Goal: Transaction & Acquisition: Purchase product/service

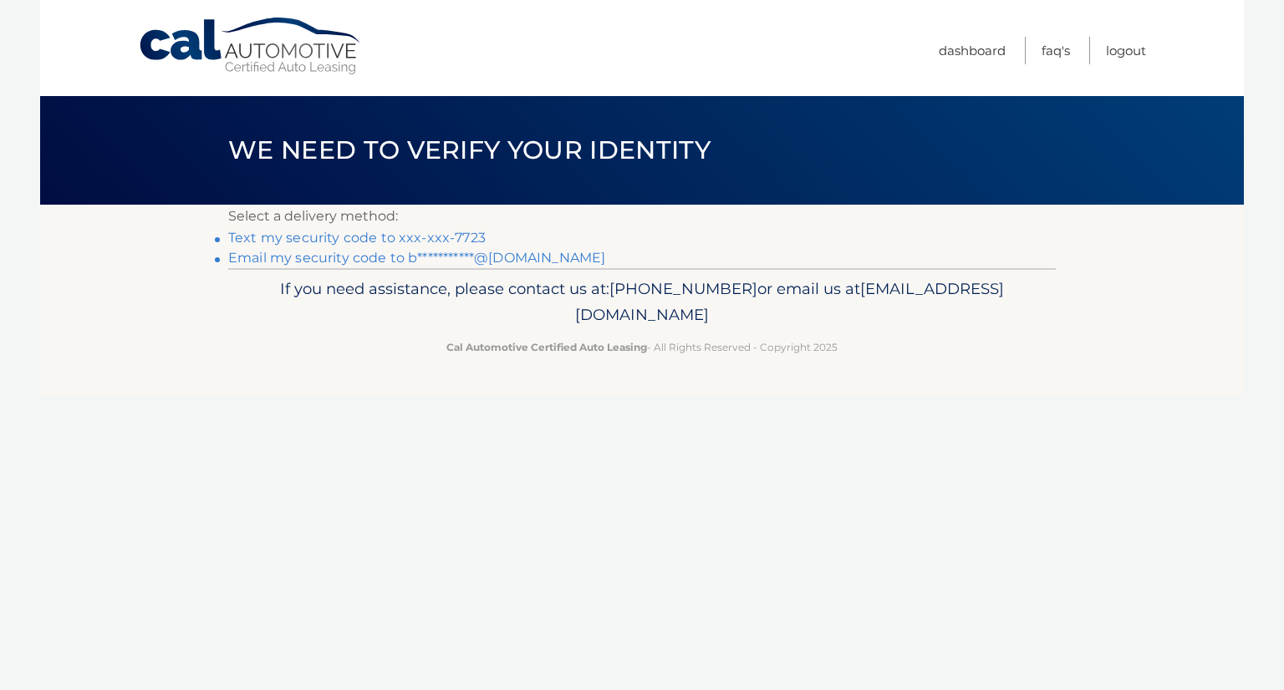
click at [397, 239] on link "Text my security code to xxx-xxx-7723" at bounding box center [356, 238] width 257 height 16
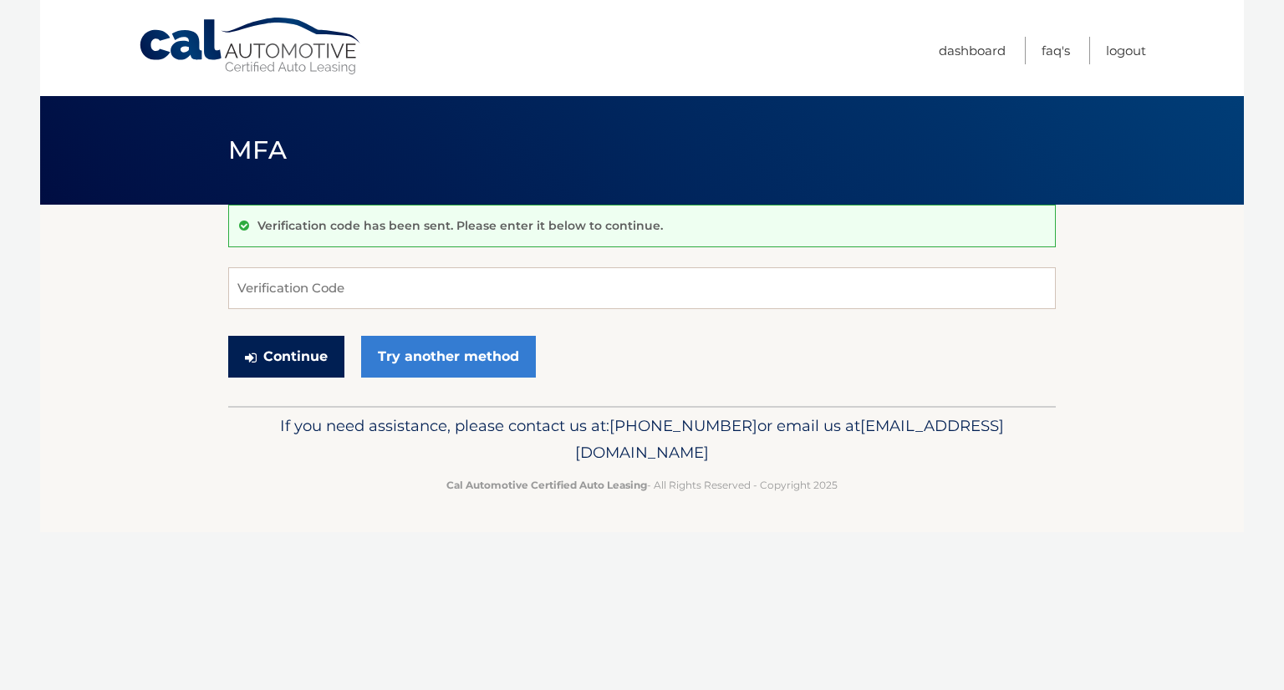
click at [274, 358] on button "Continue" at bounding box center [286, 357] width 116 height 42
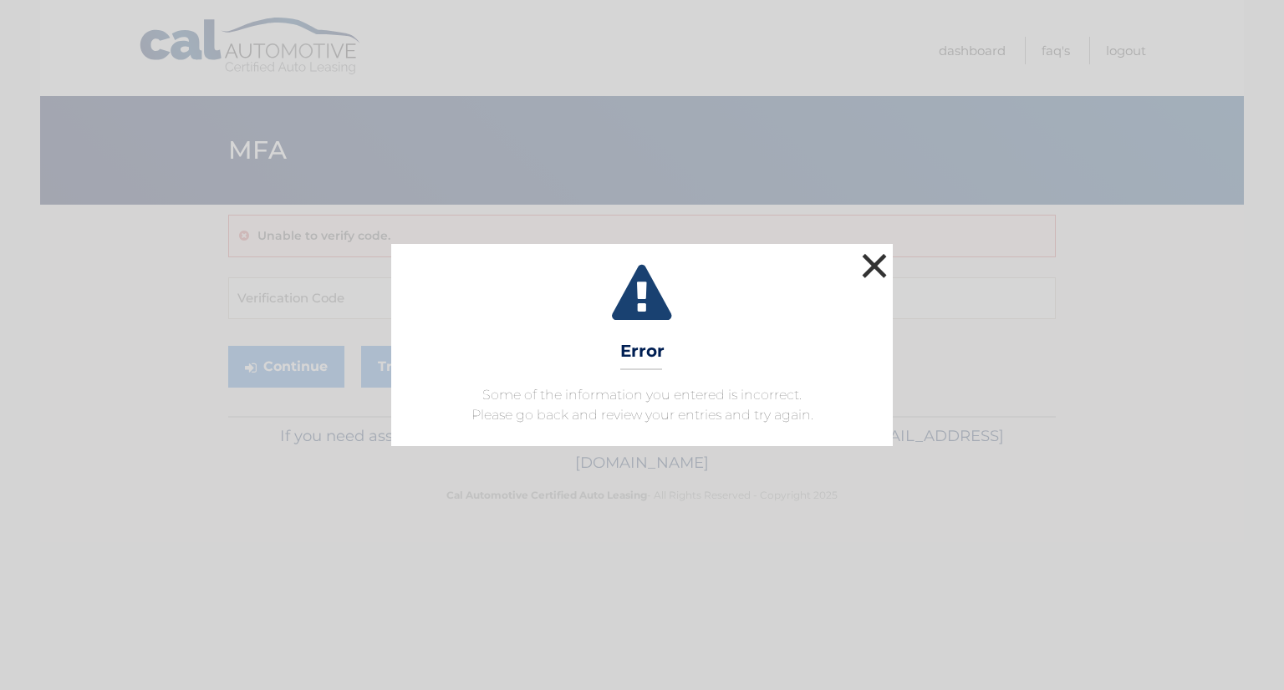
click at [871, 260] on button "×" at bounding box center [873, 265] width 33 height 33
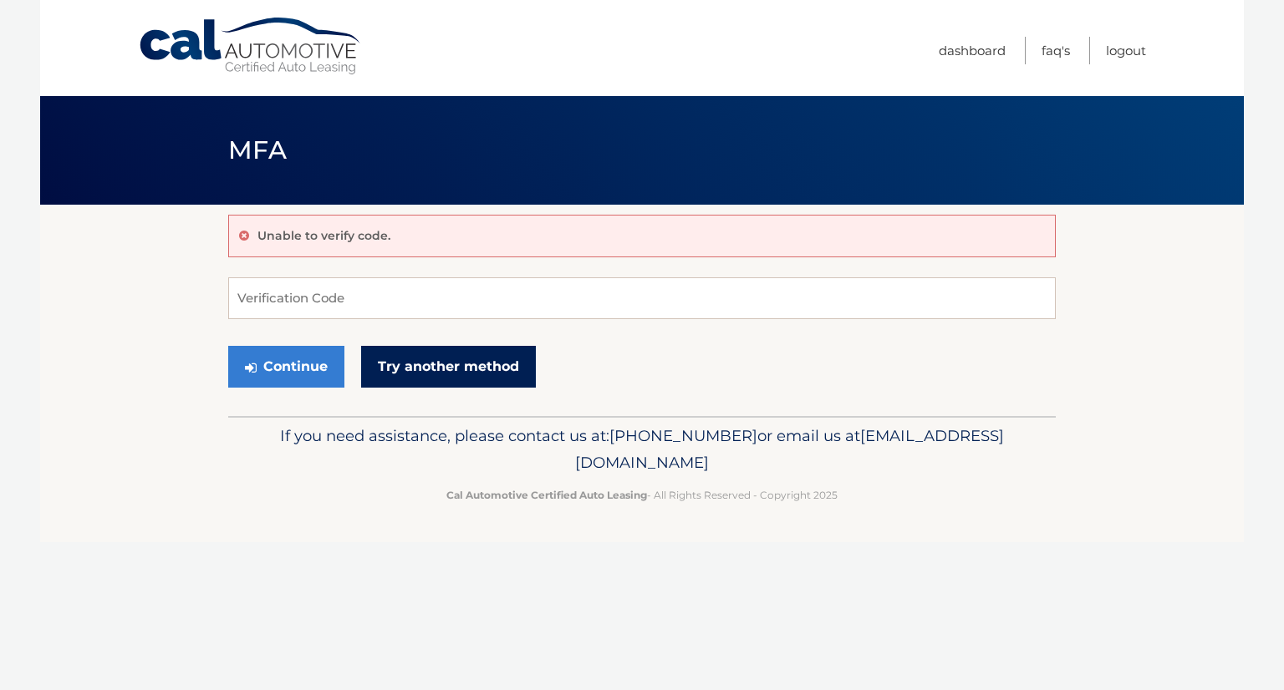
click at [460, 364] on link "Try another method" at bounding box center [448, 367] width 175 height 42
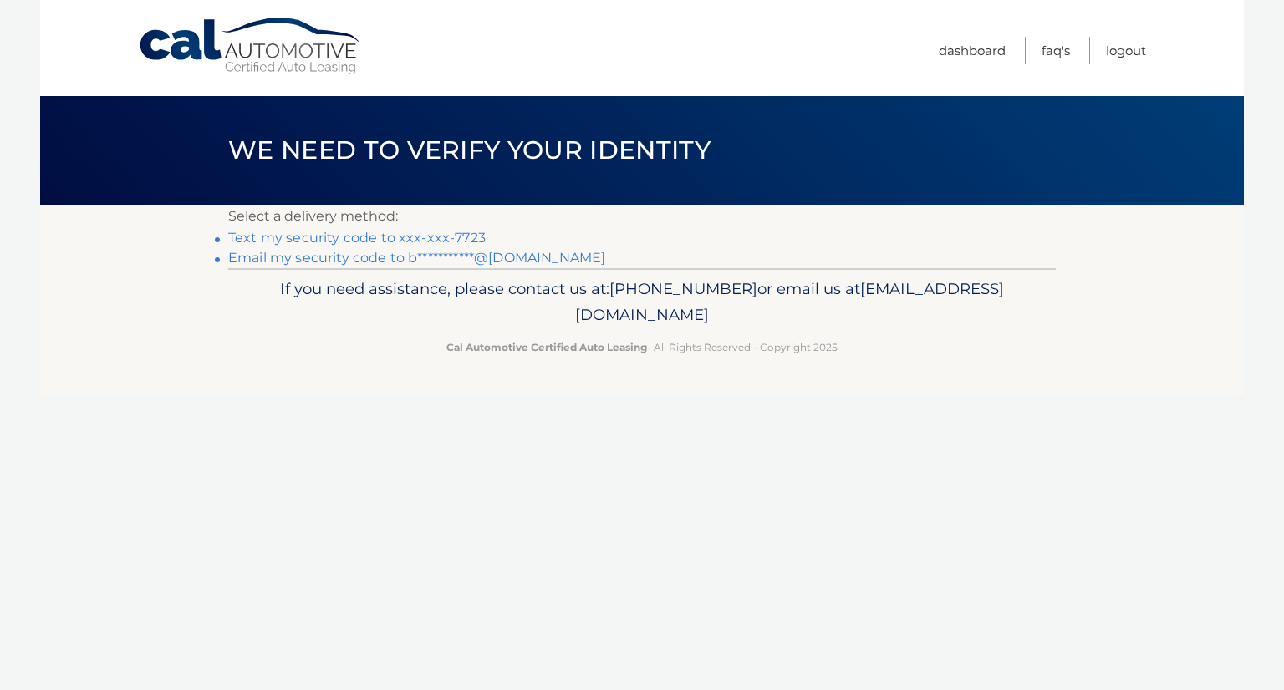
click at [311, 242] on link "Text my security code to xxx-xxx-7723" at bounding box center [356, 238] width 257 height 16
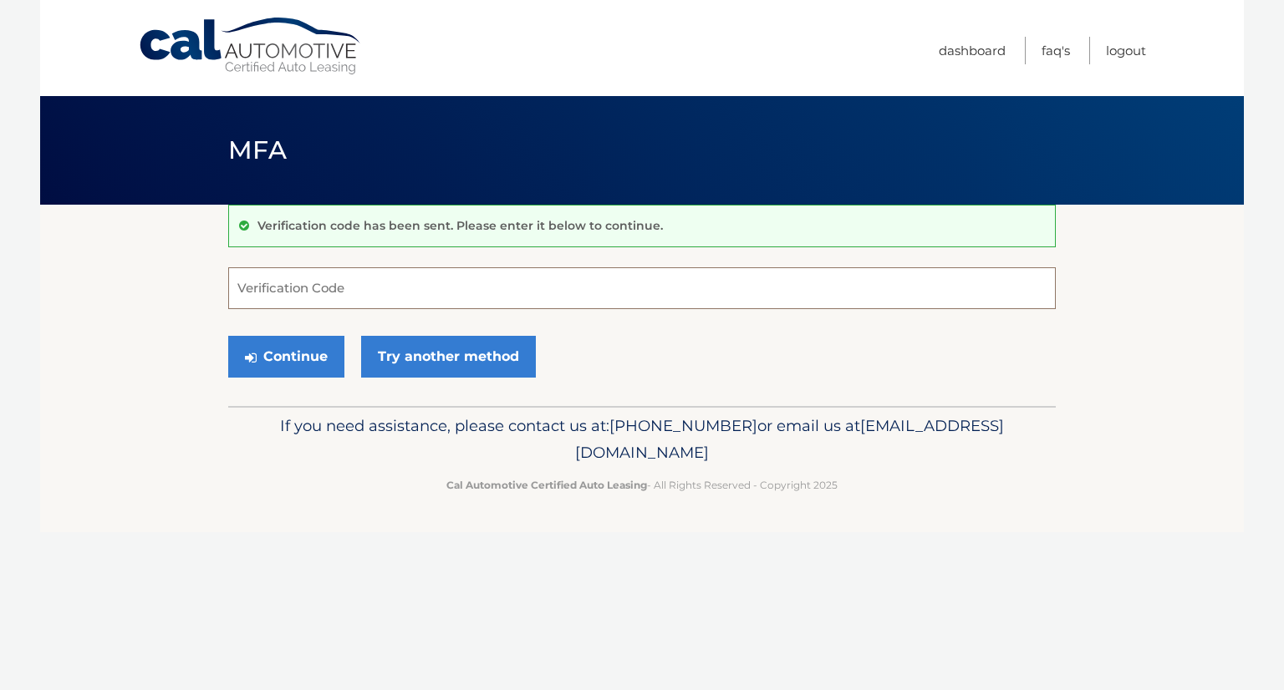
click at [280, 294] on input "Verification Code" at bounding box center [641, 288] width 827 height 42
click at [243, 298] on input "460162" at bounding box center [641, 288] width 827 height 42
type input "460162"
click at [312, 355] on button "Continue" at bounding box center [286, 357] width 116 height 42
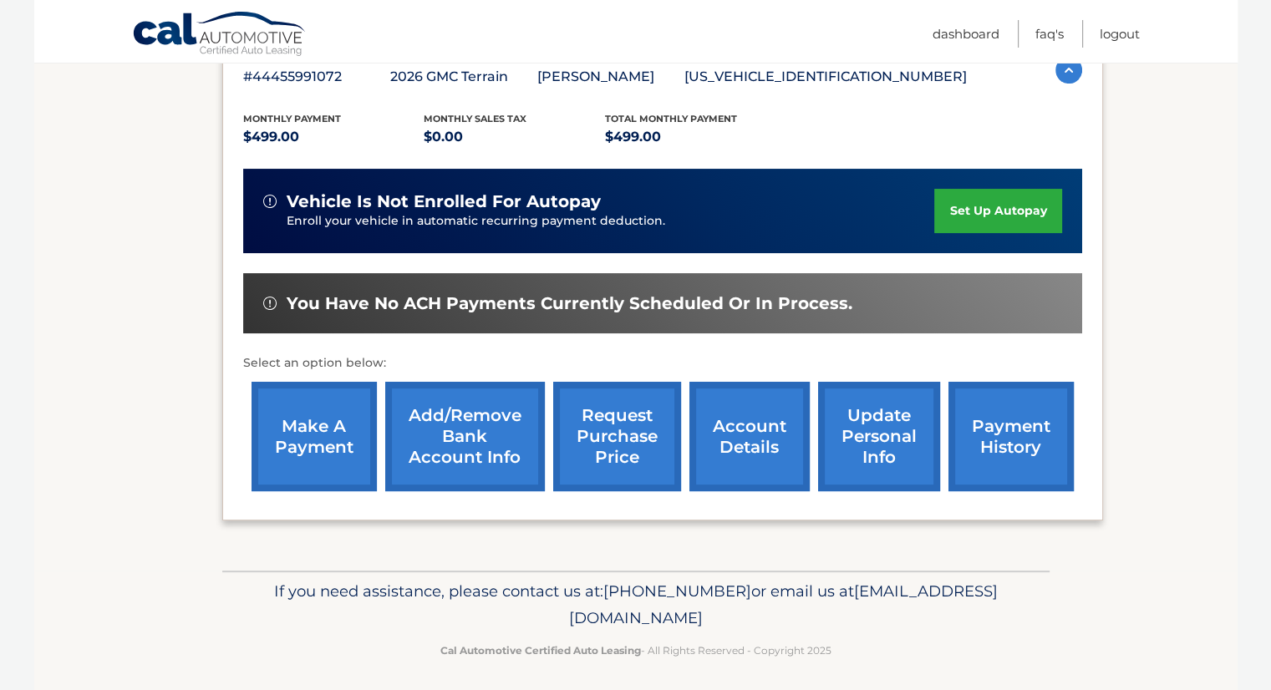
scroll to position [321, 0]
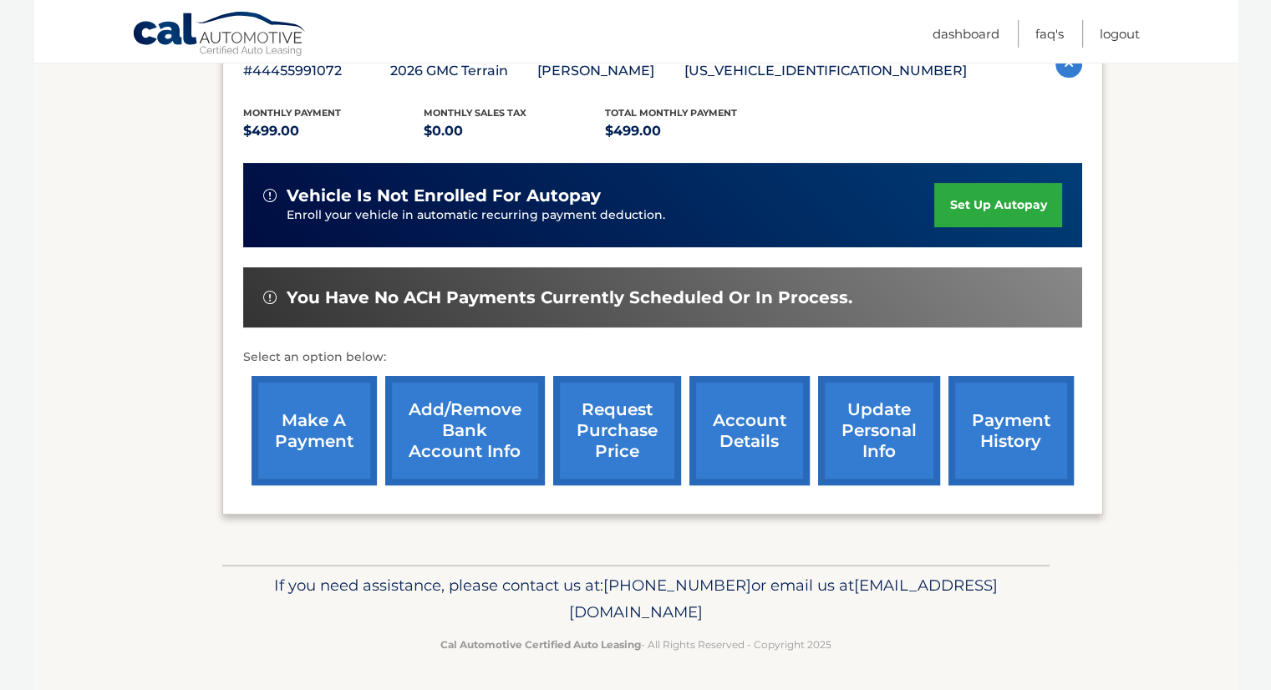
click at [313, 415] on link "make a payment" at bounding box center [314, 430] width 125 height 109
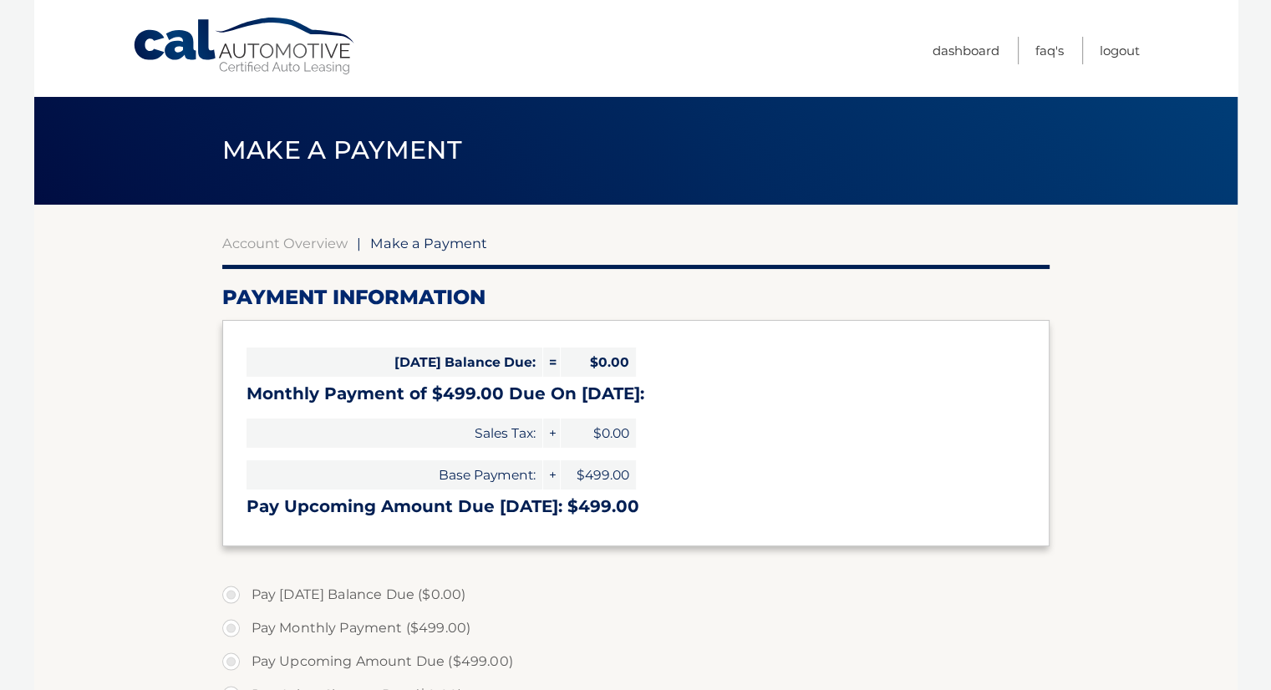
select select "OTJiYTVmMTEtZmNmZi00NGE1LWFjMzgtY2M4NDZkZjE0ZmJl"
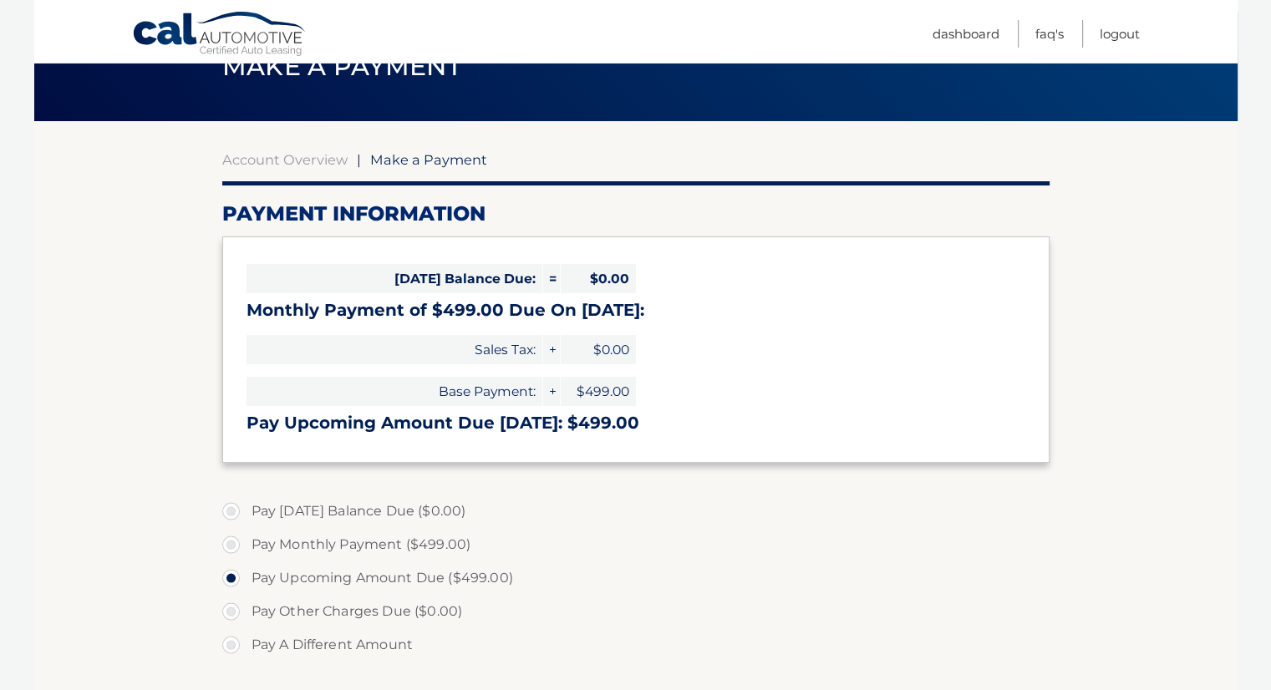
scroll to position [167, 0]
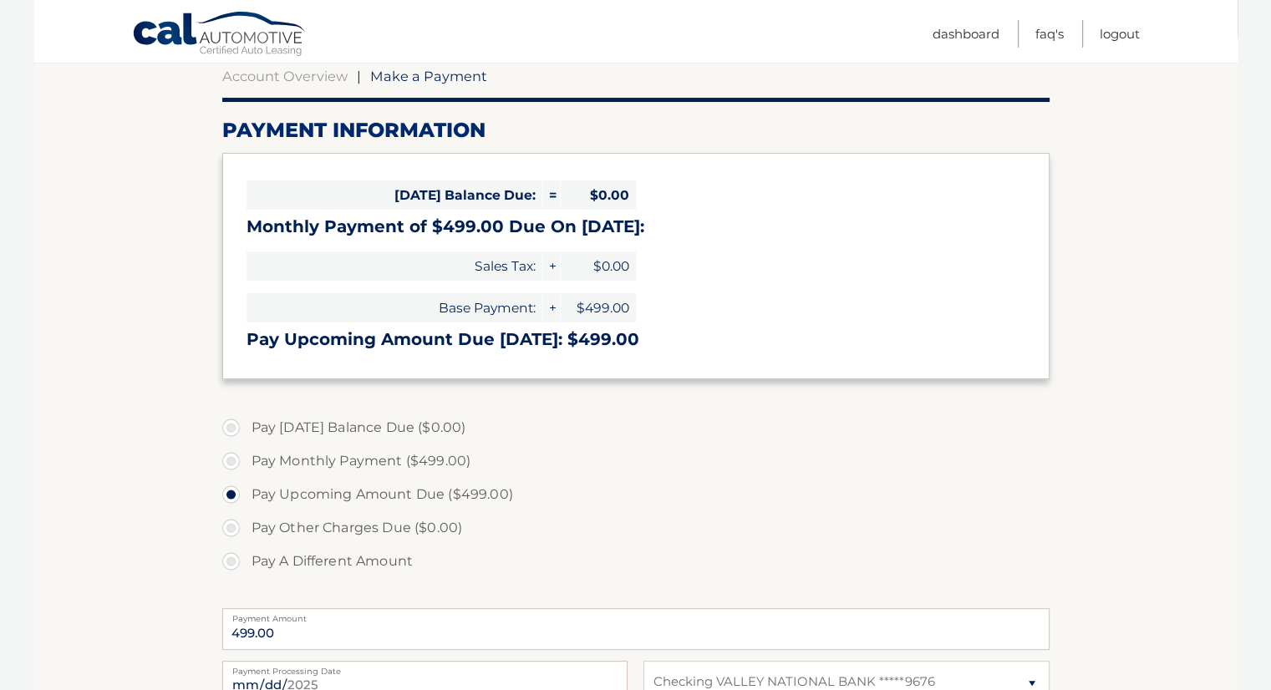
click at [378, 495] on label "Pay Upcoming Amount Due ($499.00)" at bounding box center [635, 494] width 827 height 33
click at [246, 495] on input "Pay Upcoming Amount Due ($499.00)" at bounding box center [237, 491] width 17 height 27
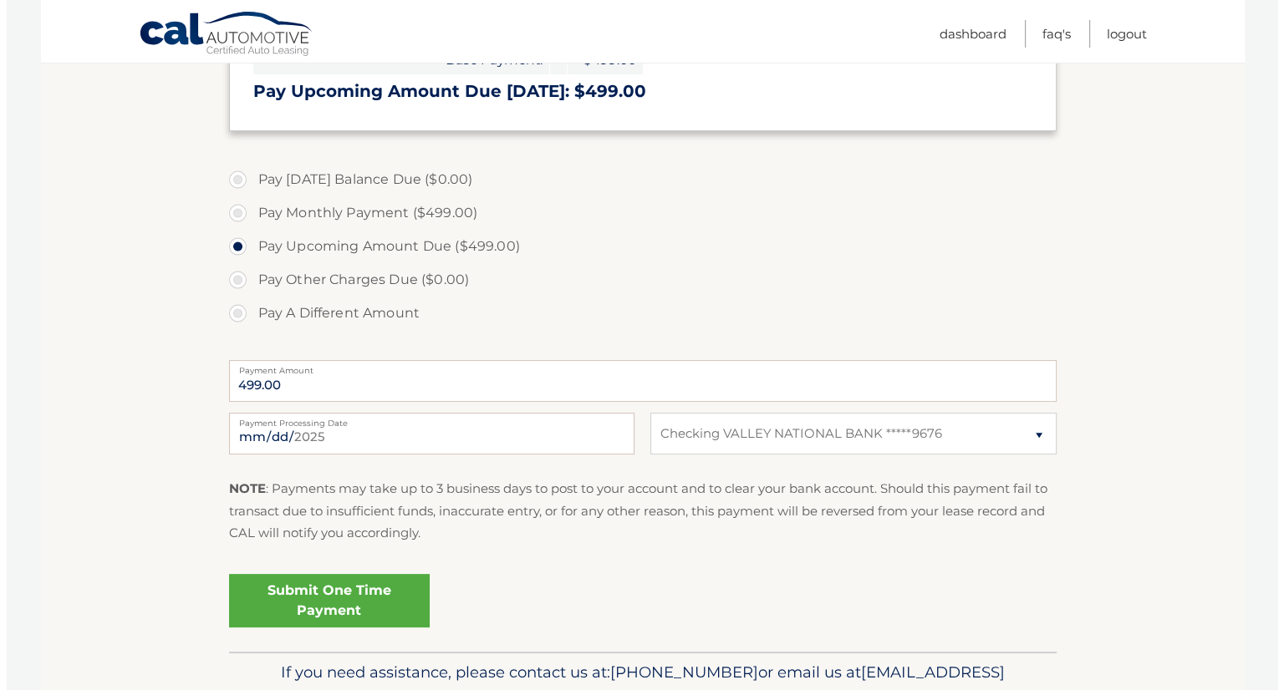
scroll to position [418, 0]
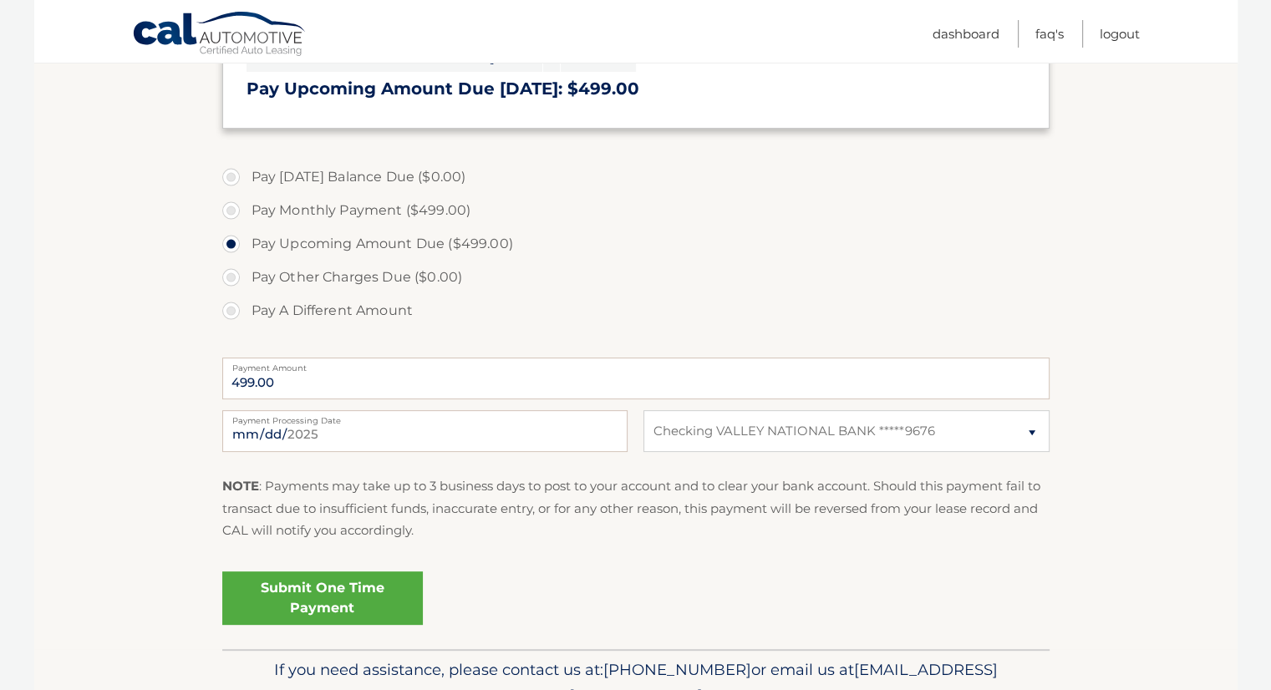
click at [292, 589] on link "Submit One Time Payment" at bounding box center [322, 598] width 201 height 53
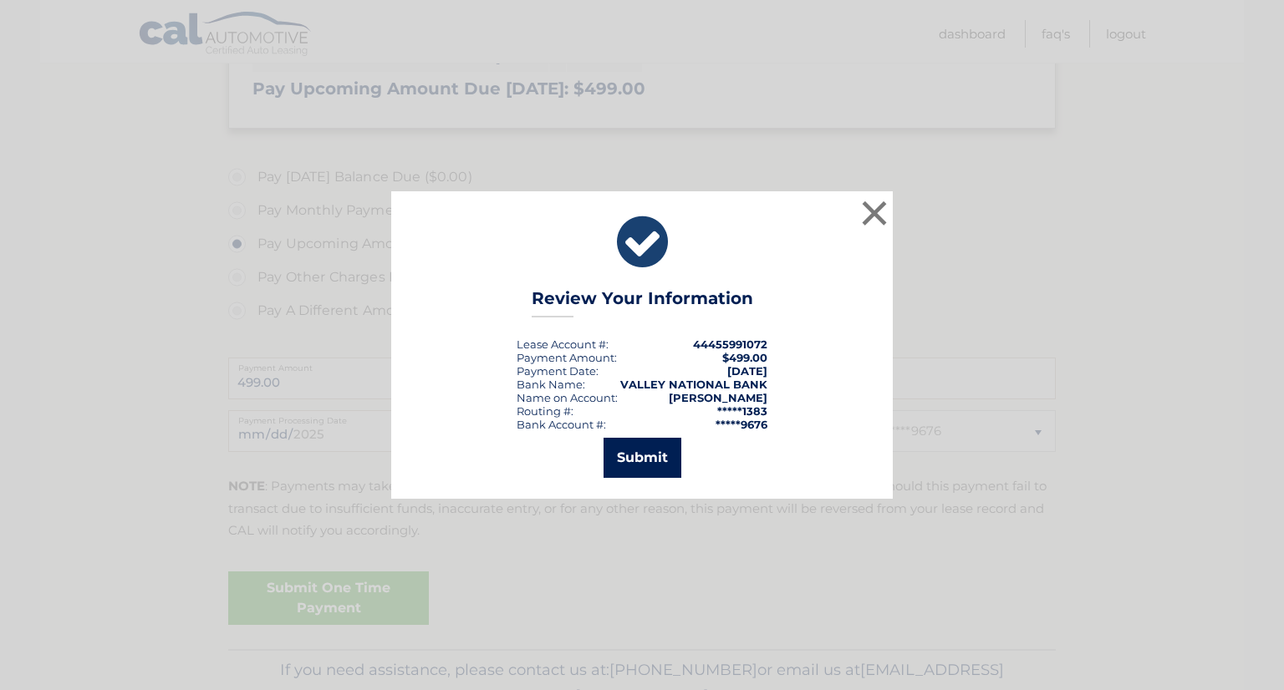
click at [635, 456] on button "Submit" at bounding box center [642, 458] width 78 height 40
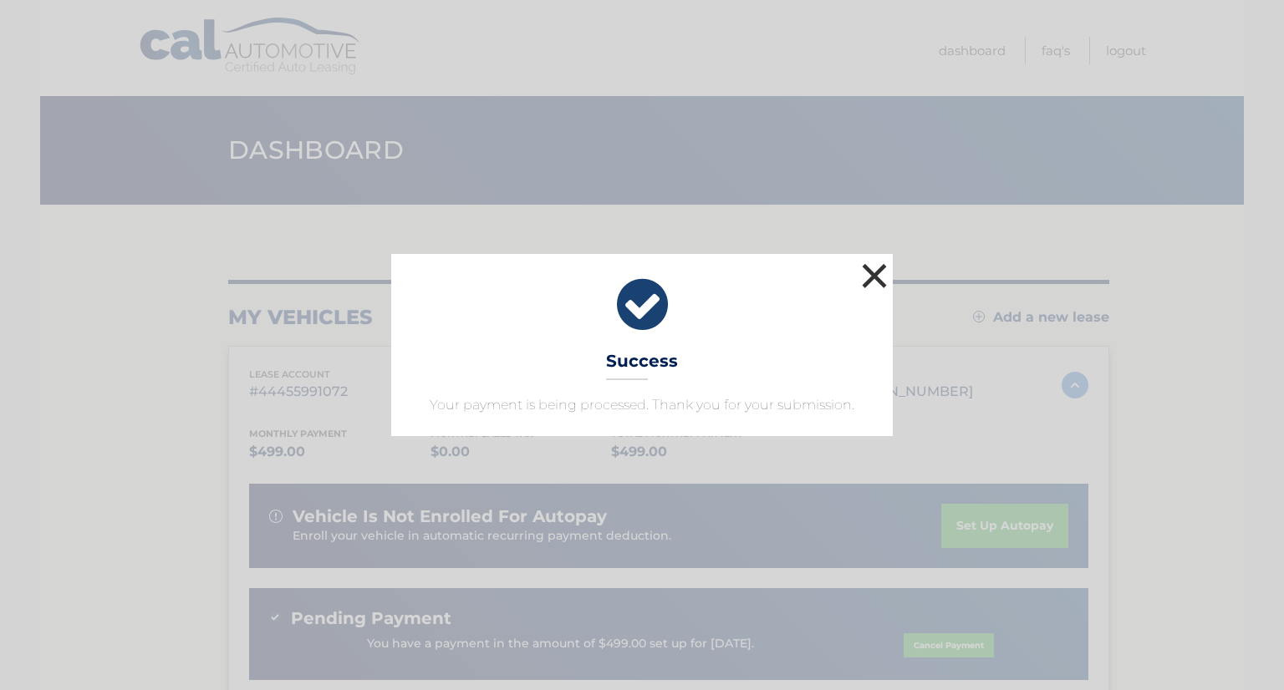
click at [878, 277] on button "×" at bounding box center [873, 275] width 33 height 33
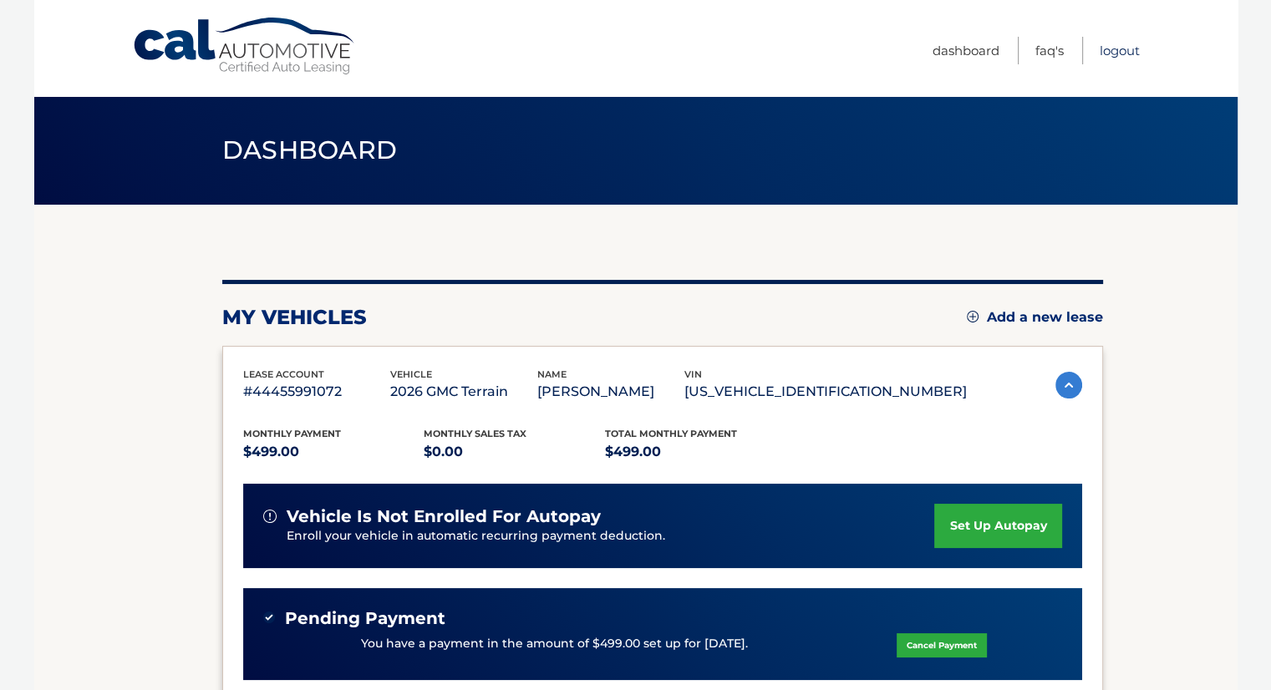
click at [1116, 45] on link "Logout" at bounding box center [1120, 51] width 40 height 28
